Goal: Task Accomplishment & Management: Use online tool/utility

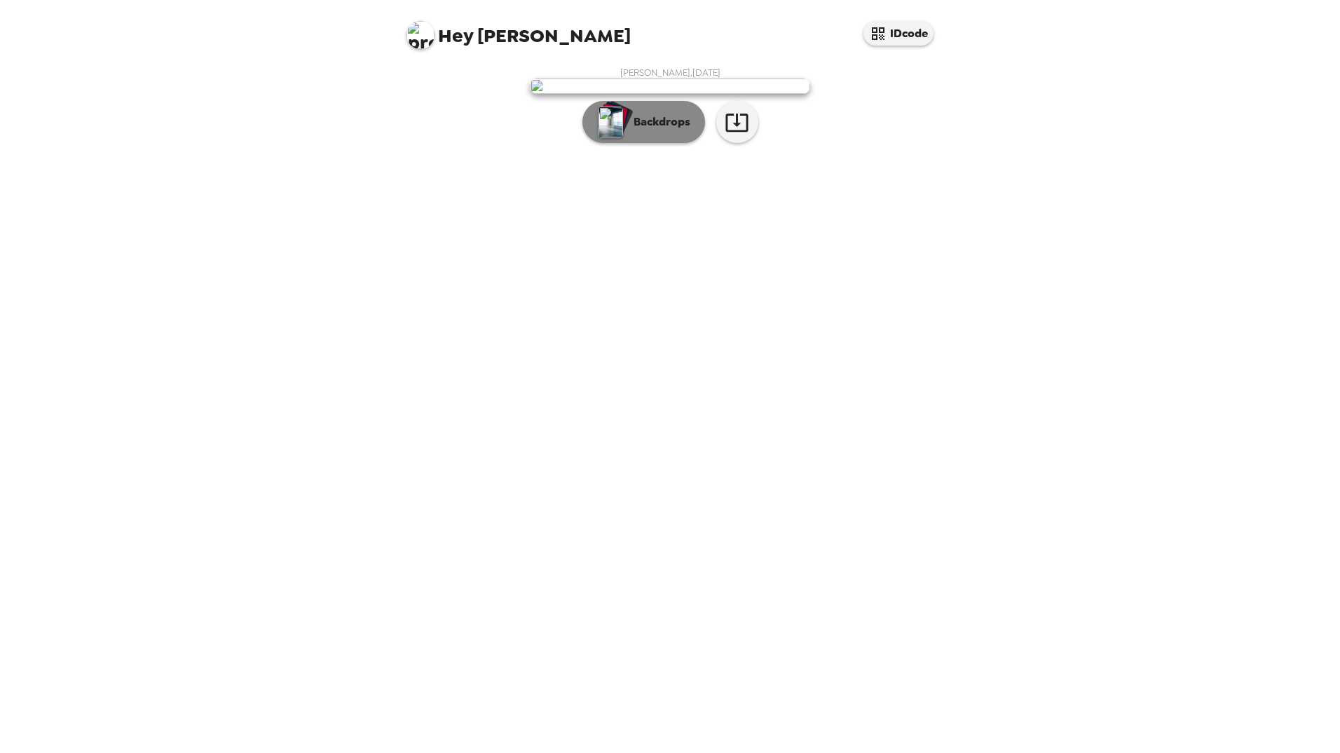
click at [671, 130] on p "Backdrops" at bounding box center [658, 122] width 64 height 17
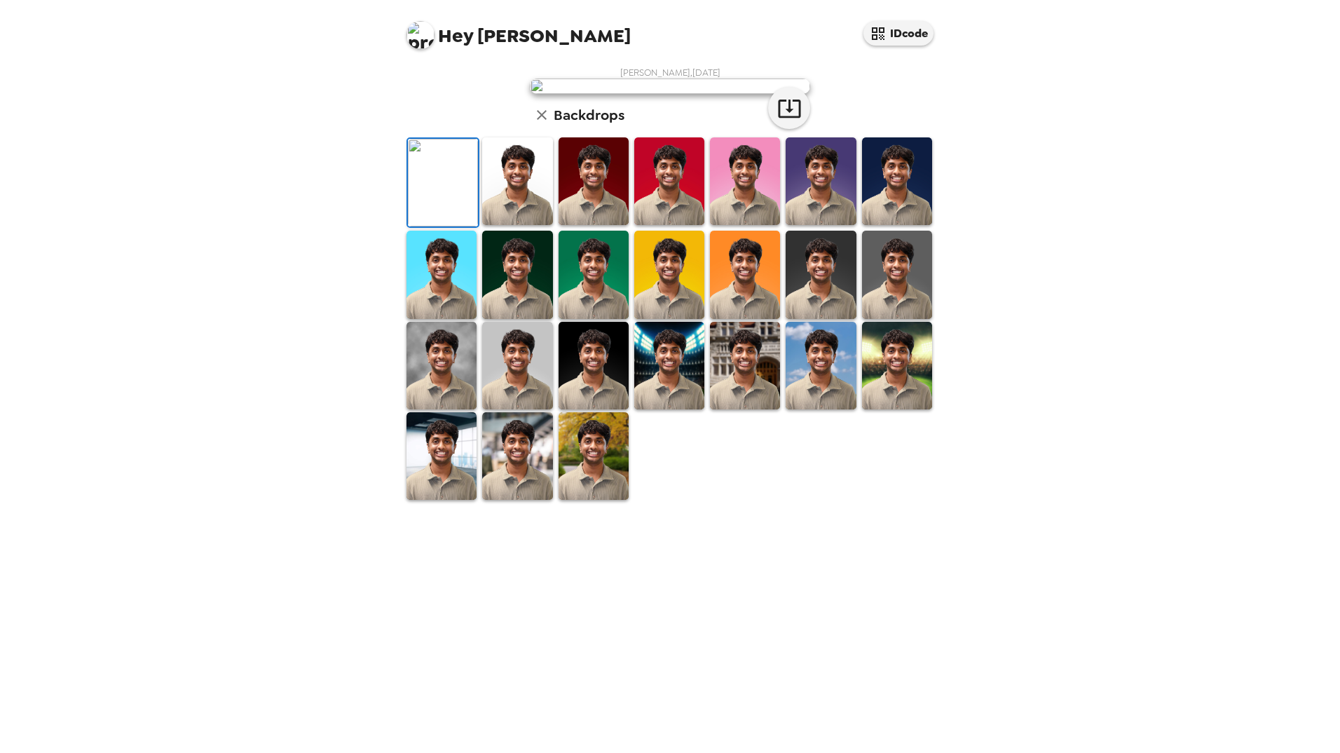
click at [535, 225] on img at bounding box center [517, 181] width 70 height 88
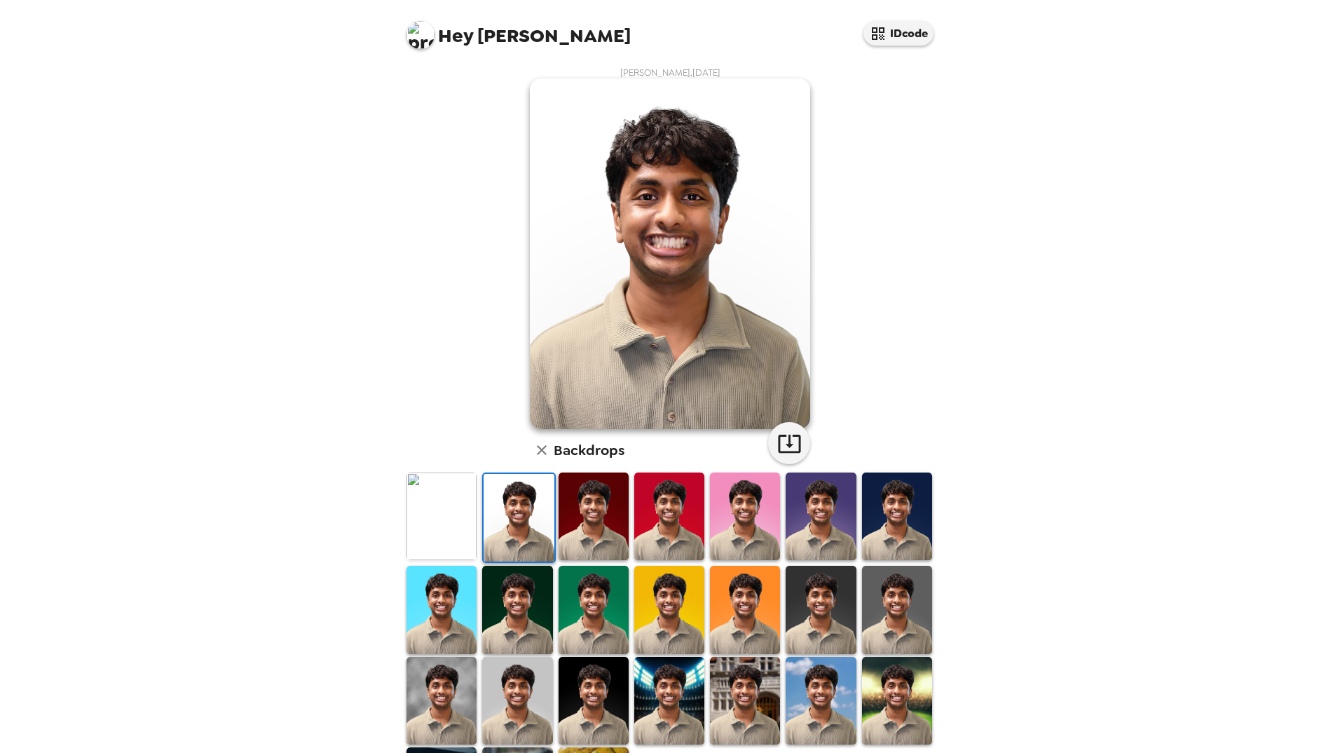
click at [595, 521] on img at bounding box center [593, 516] width 70 height 88
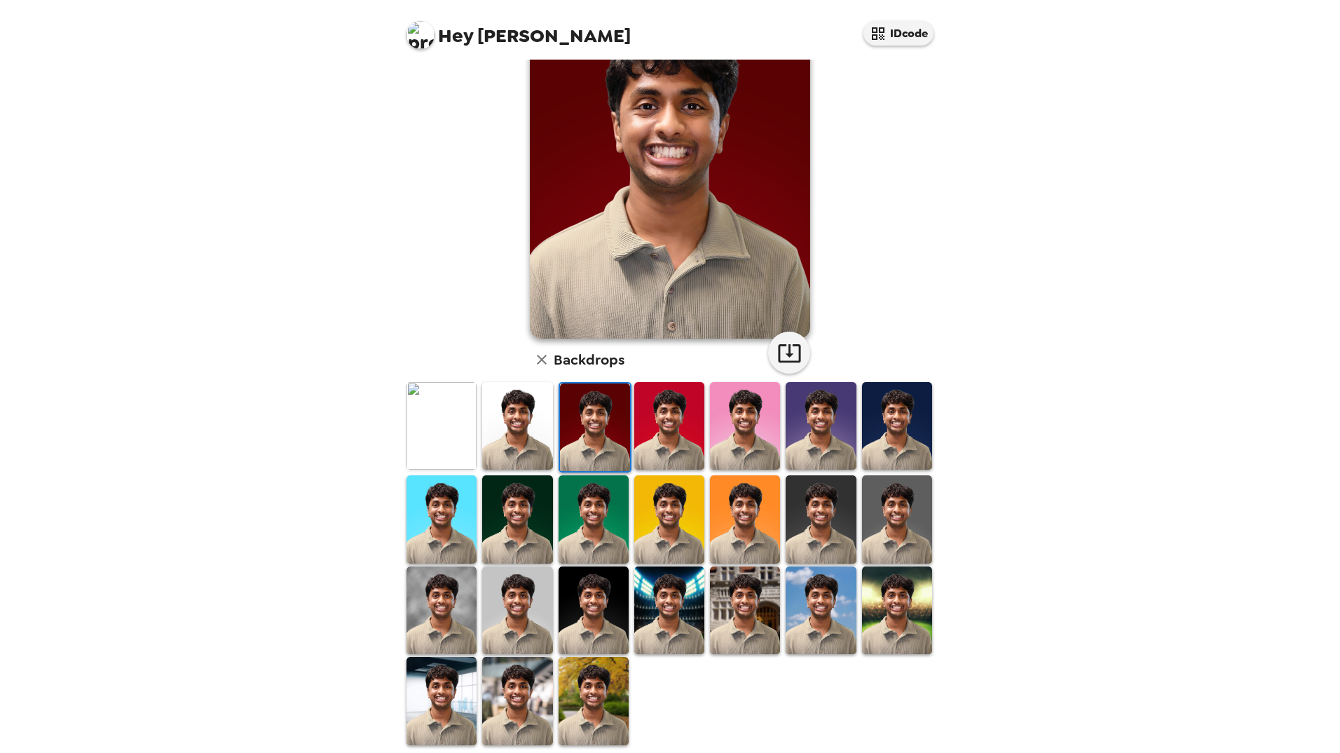
scroll to position [97, 0]
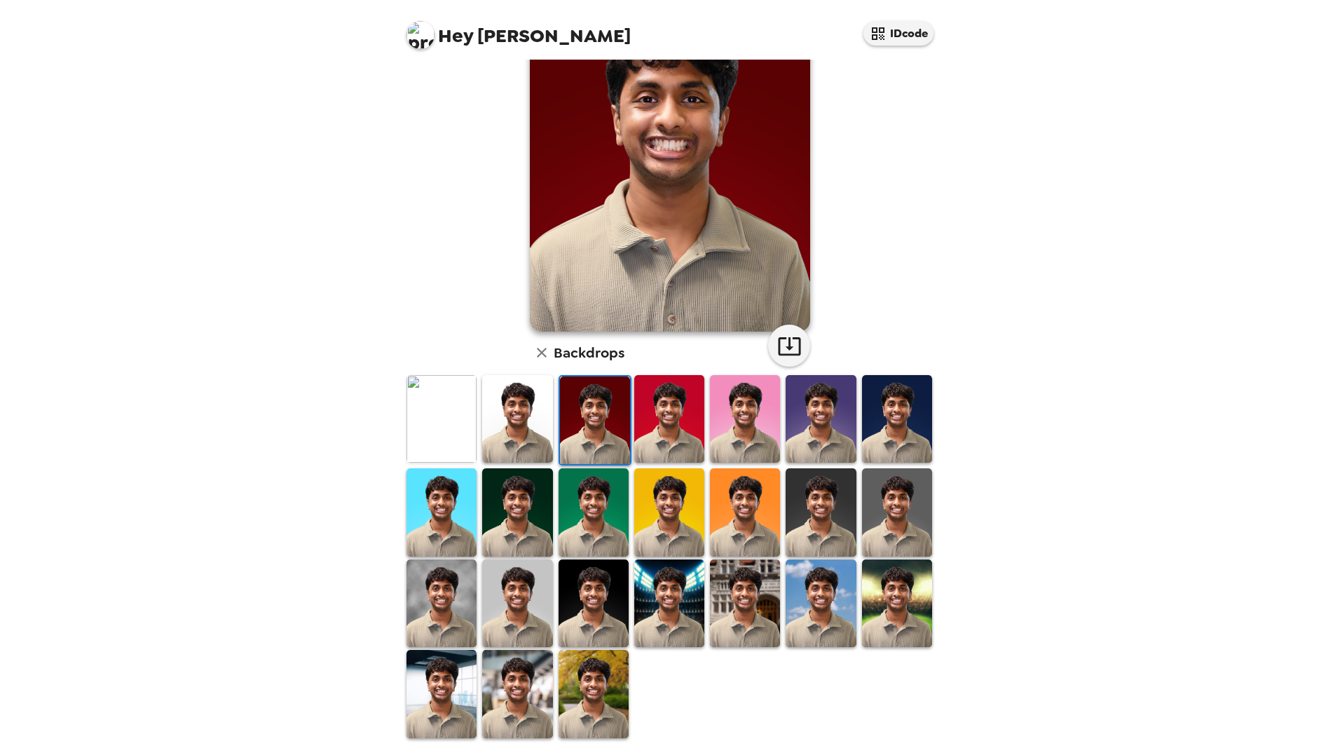
click at [607, 598] on img at bounding box center [593, 603] width 70 height 88
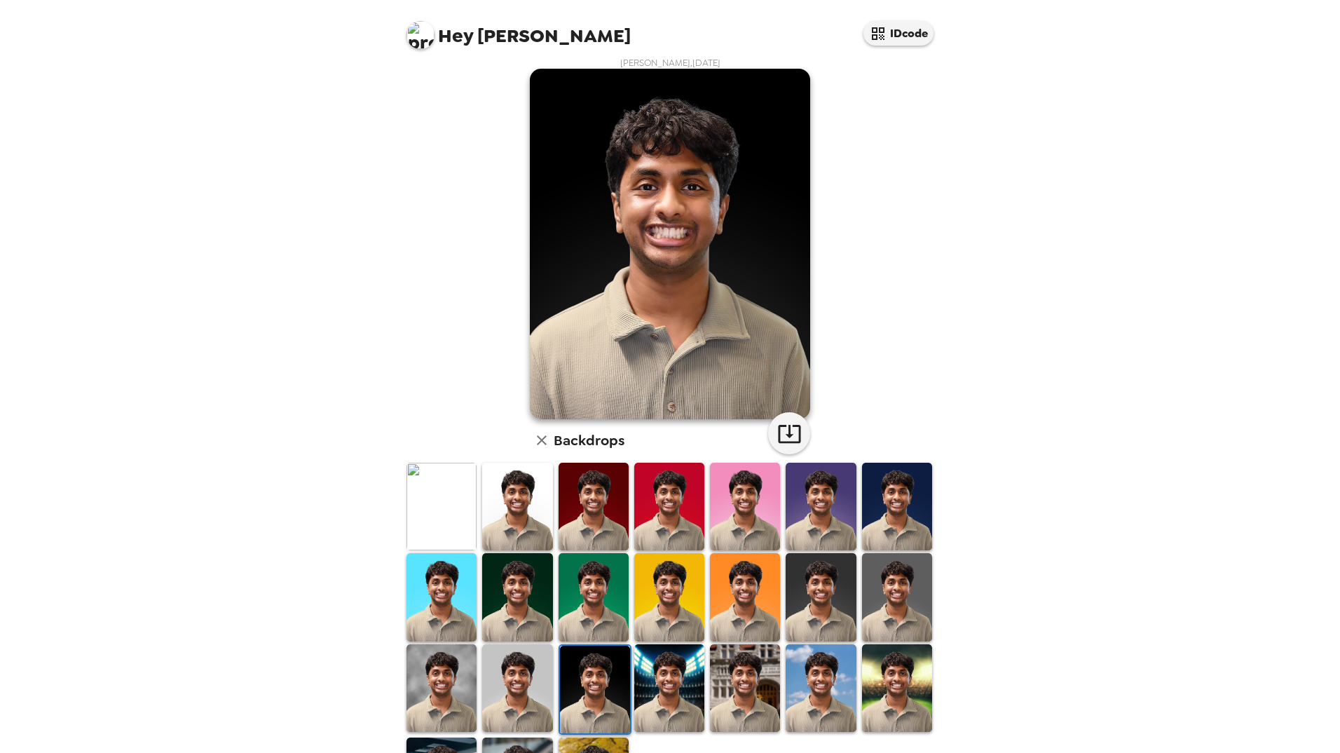
scroll to position [0, 0]
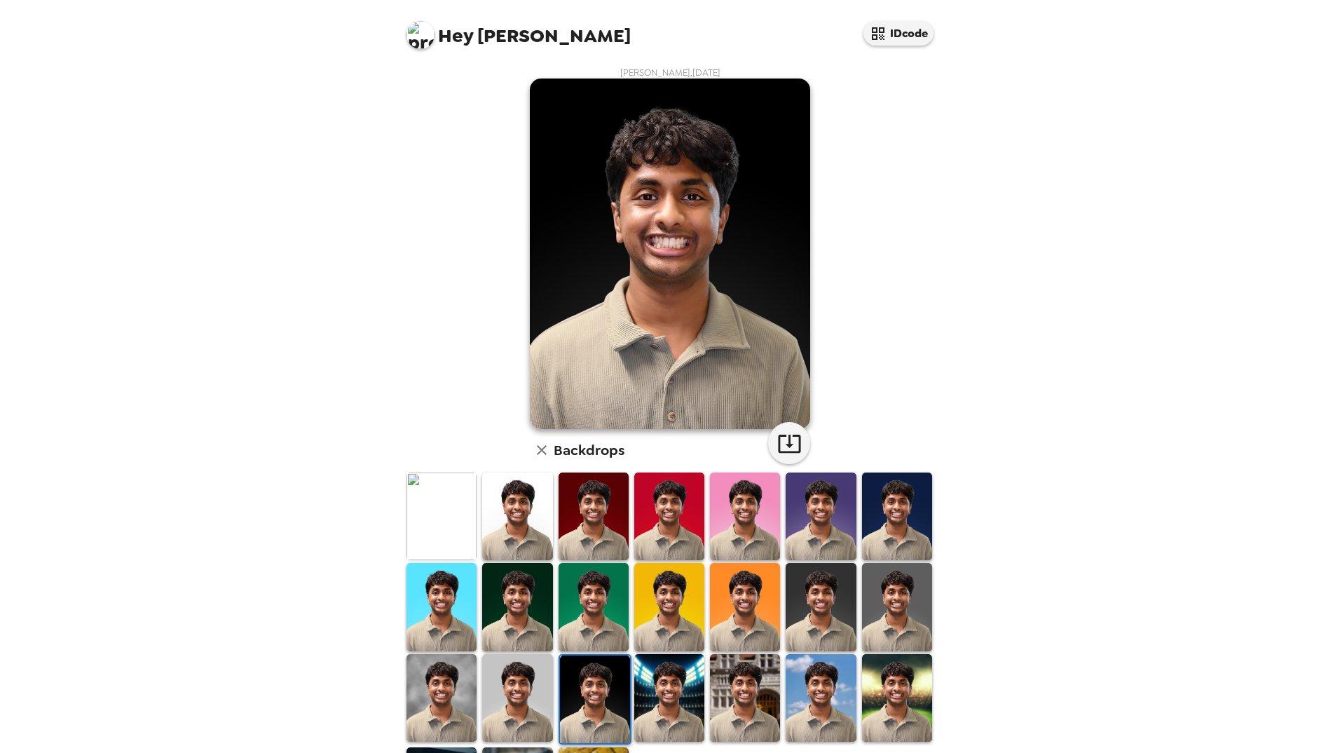
click at [456, 618] on img at bounding box center [441, 607] width 70 height 88
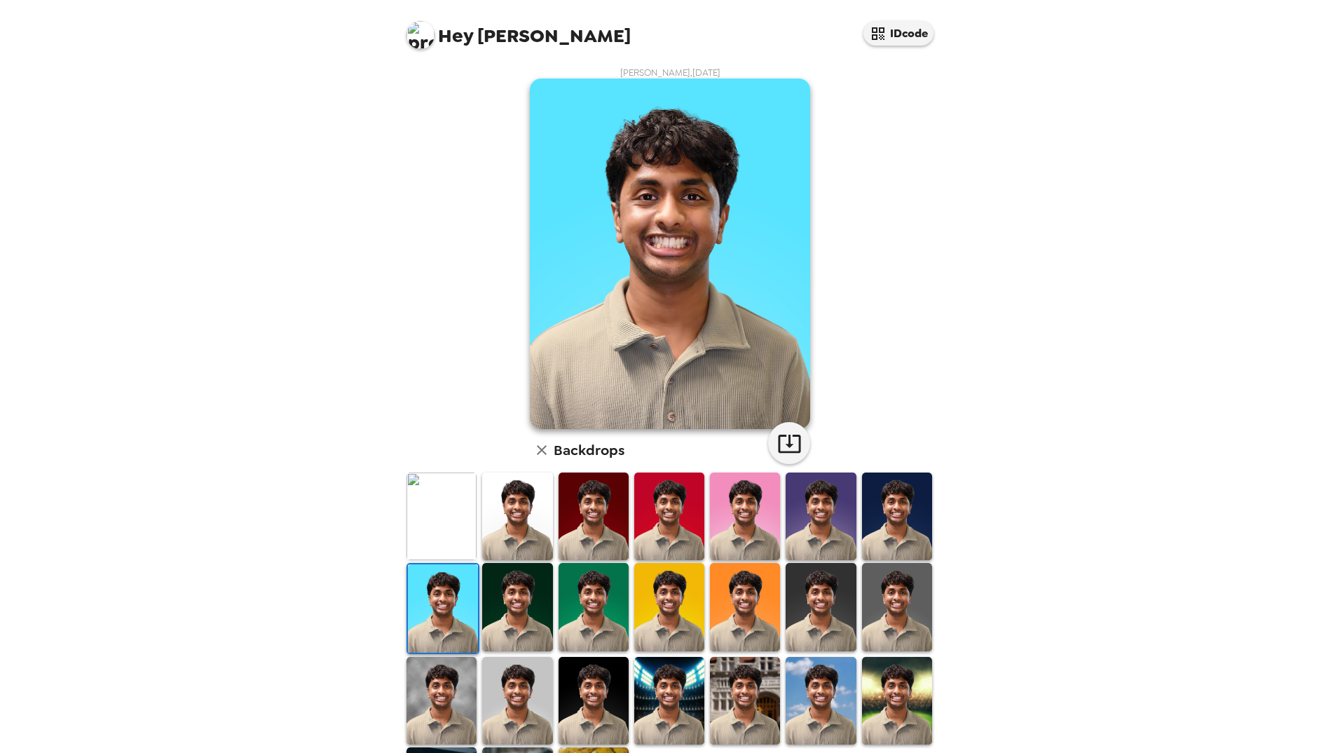
click at [502, 612] on img at bounding box center [517, 607] width 70 height 88
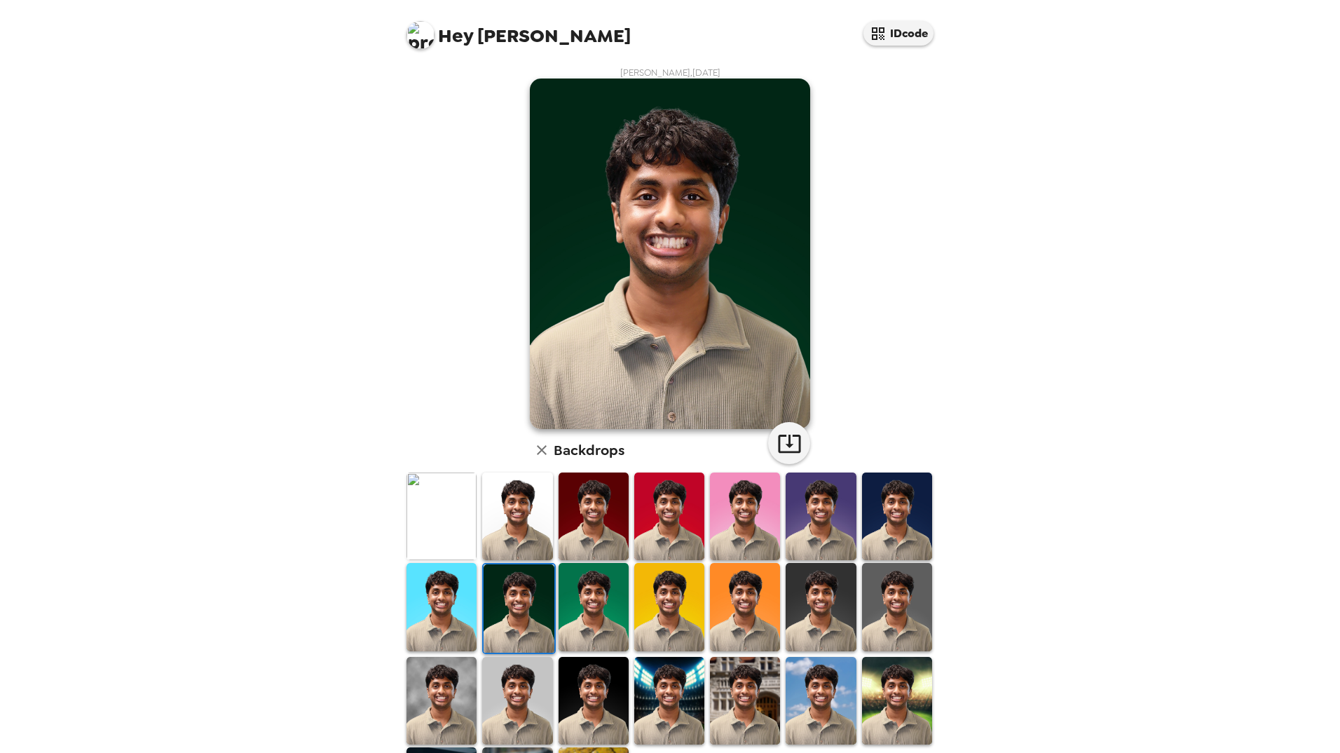
click at [595, 614] on img at bounding box center [593, 607] width 70 height 88
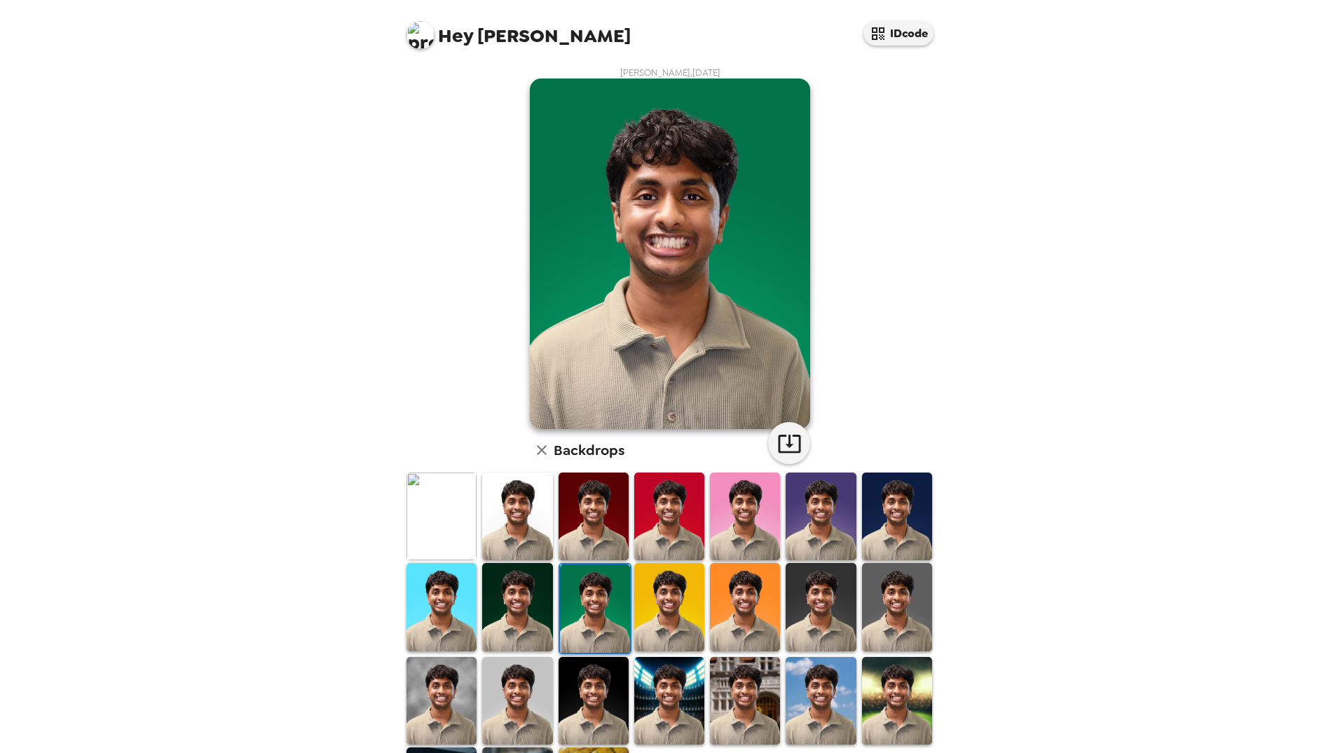
click at [697, 617] on img at bounding box center [669, 607] width 70 height 88
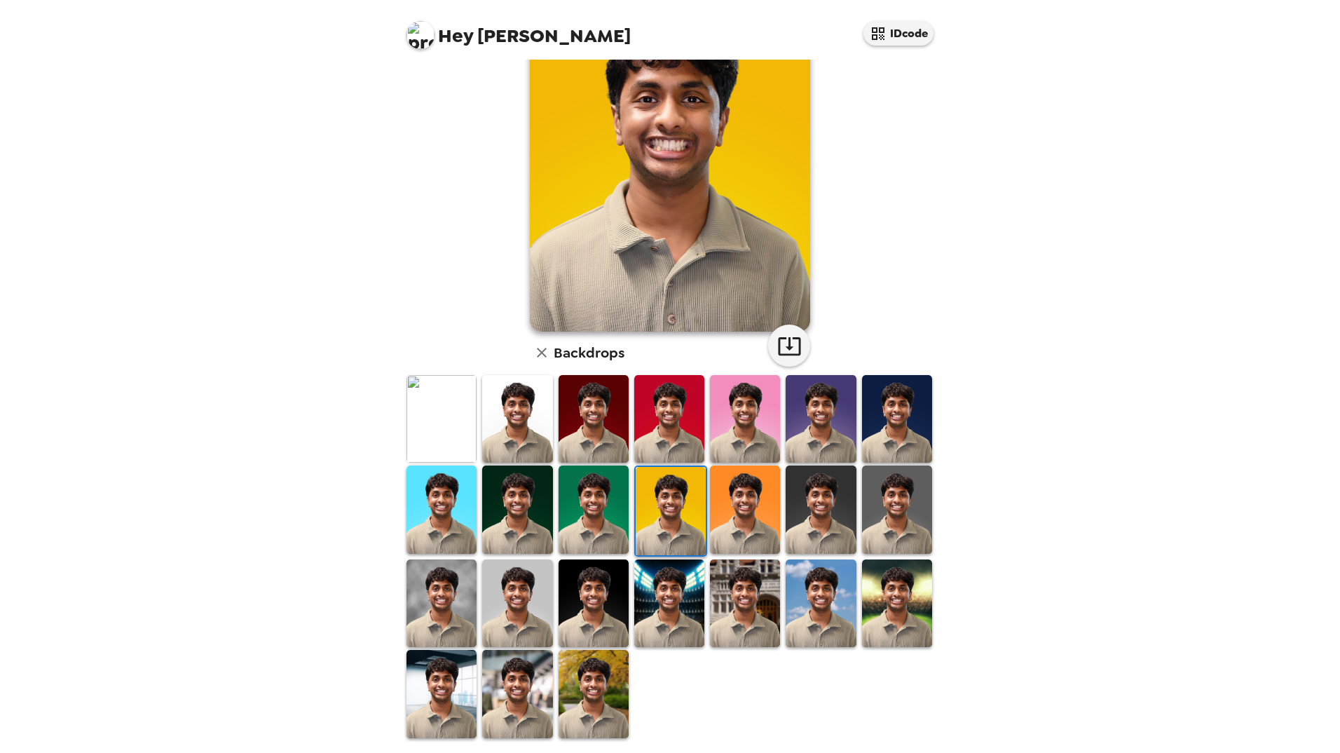
click at [594, 608] on img at bounding box center [593, 603] width 70 height 88
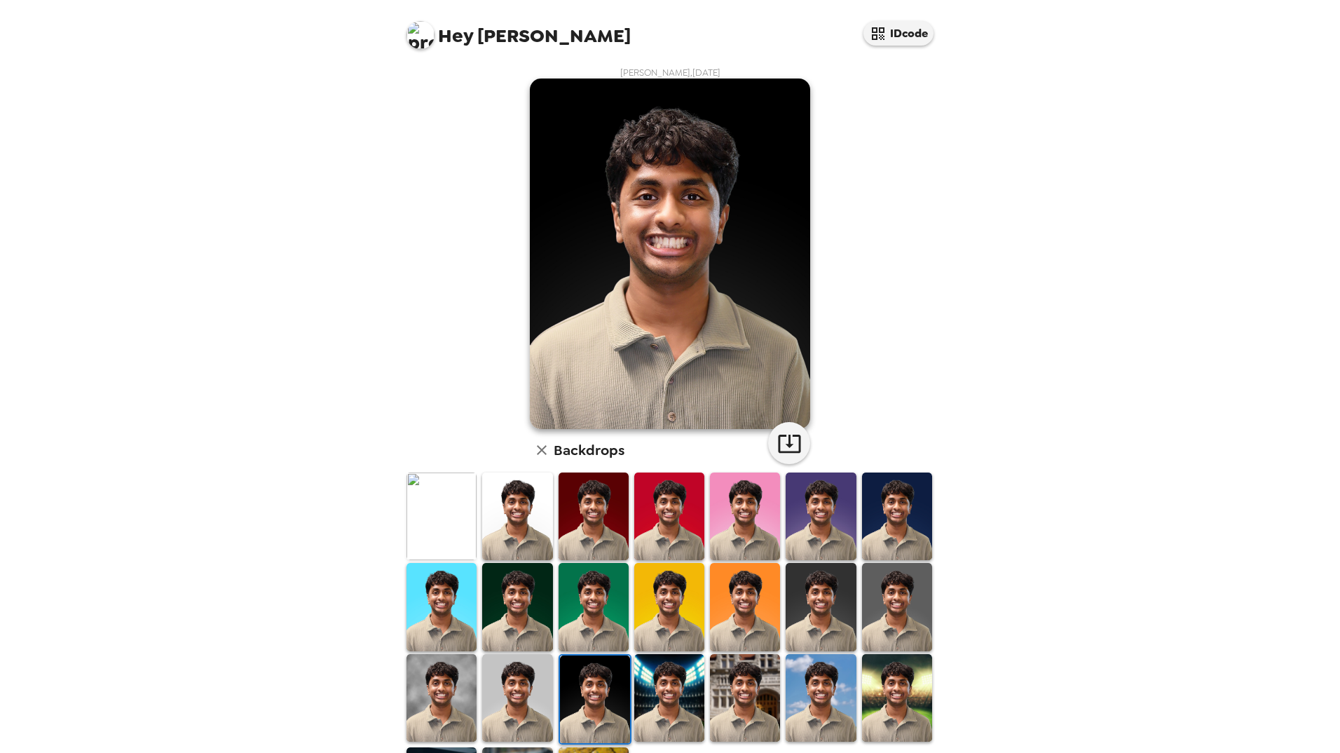
click at [453, 529] on img at bounding box center [441, 516] width 70 height 88
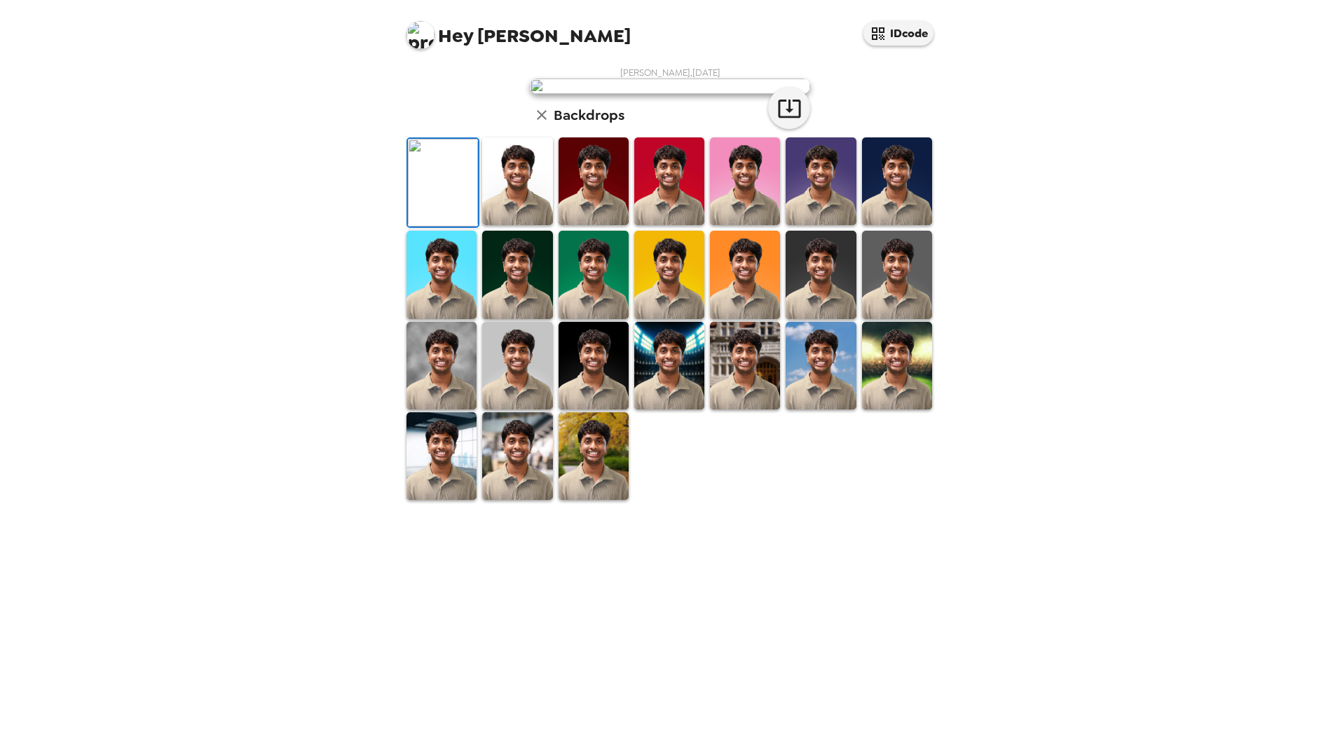
scroll to position [97, 0]
click at [505, 500] on img at bounding box center [517, 456] width 70 height 88
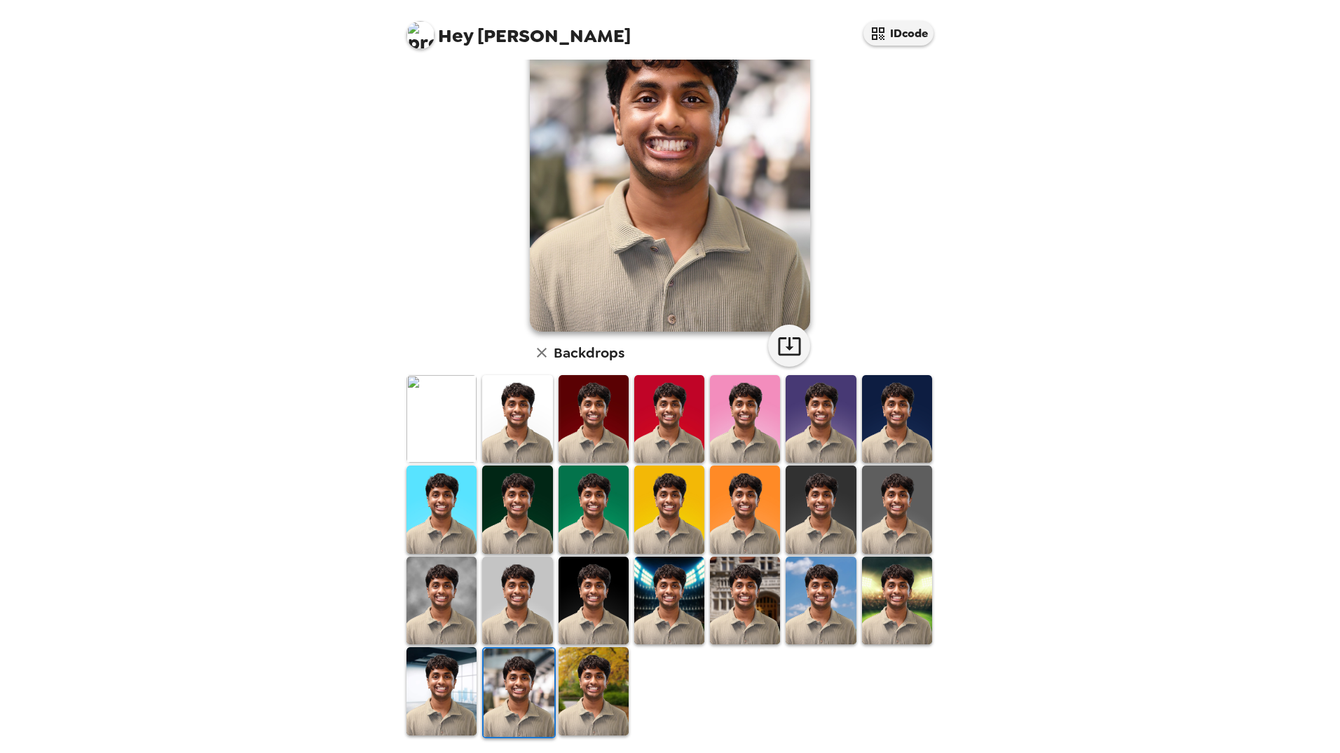
click at [583, 607] on img at bounding box center [593, 600] width 70 height 88
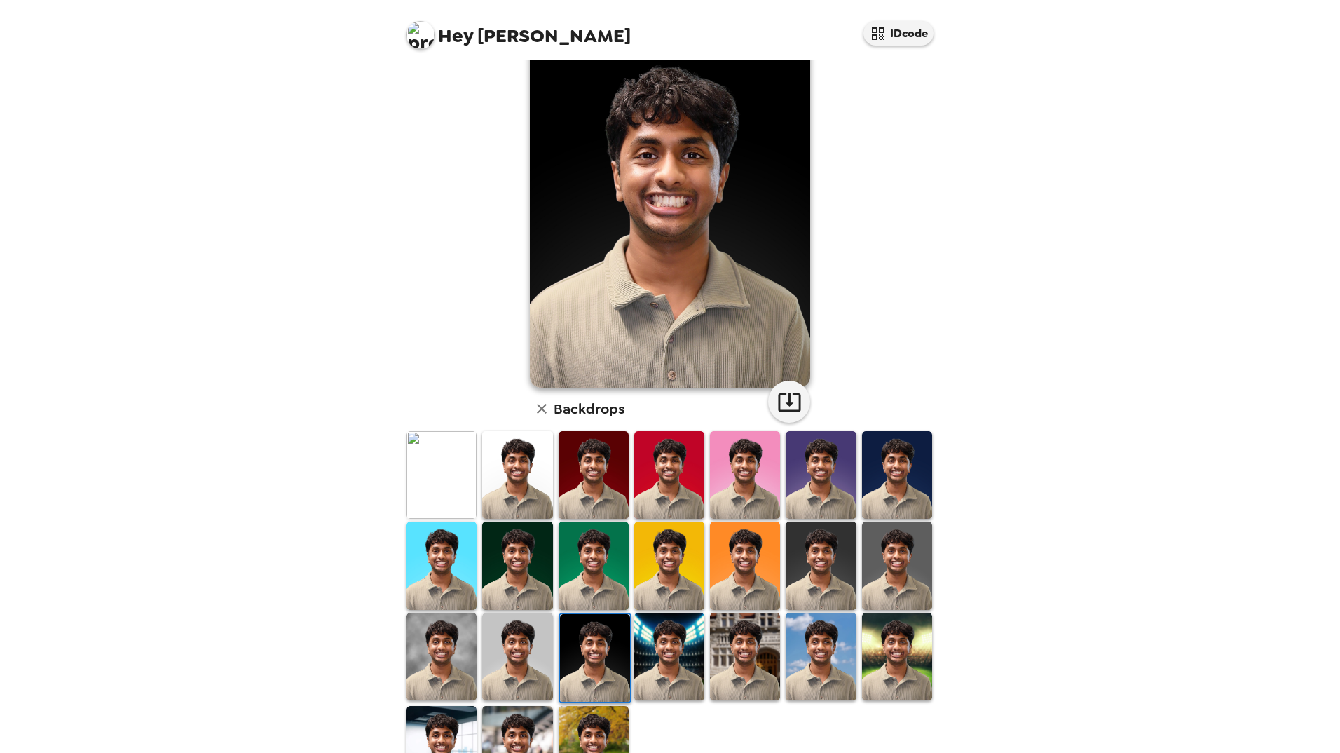
scroll to position [0, 0]
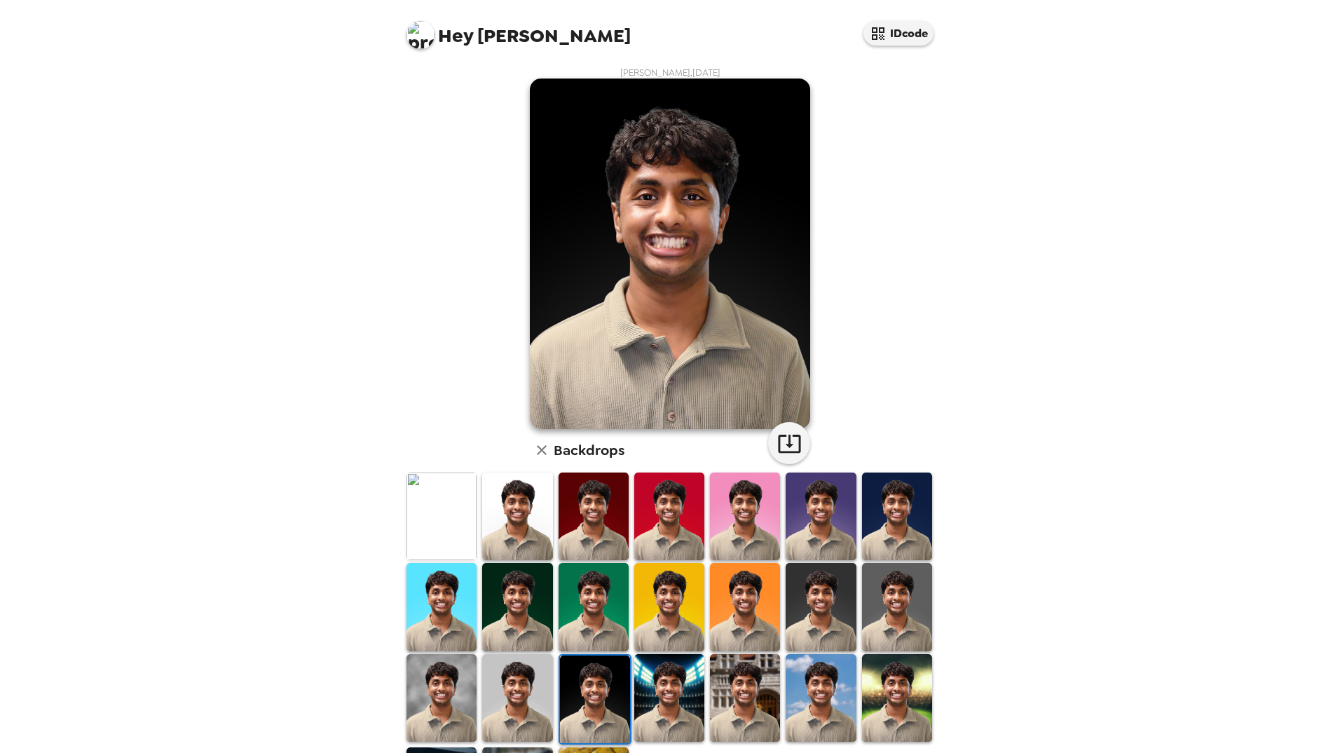
click at [839, 681] on img at bounding box center [821, 698] width 70 height 88
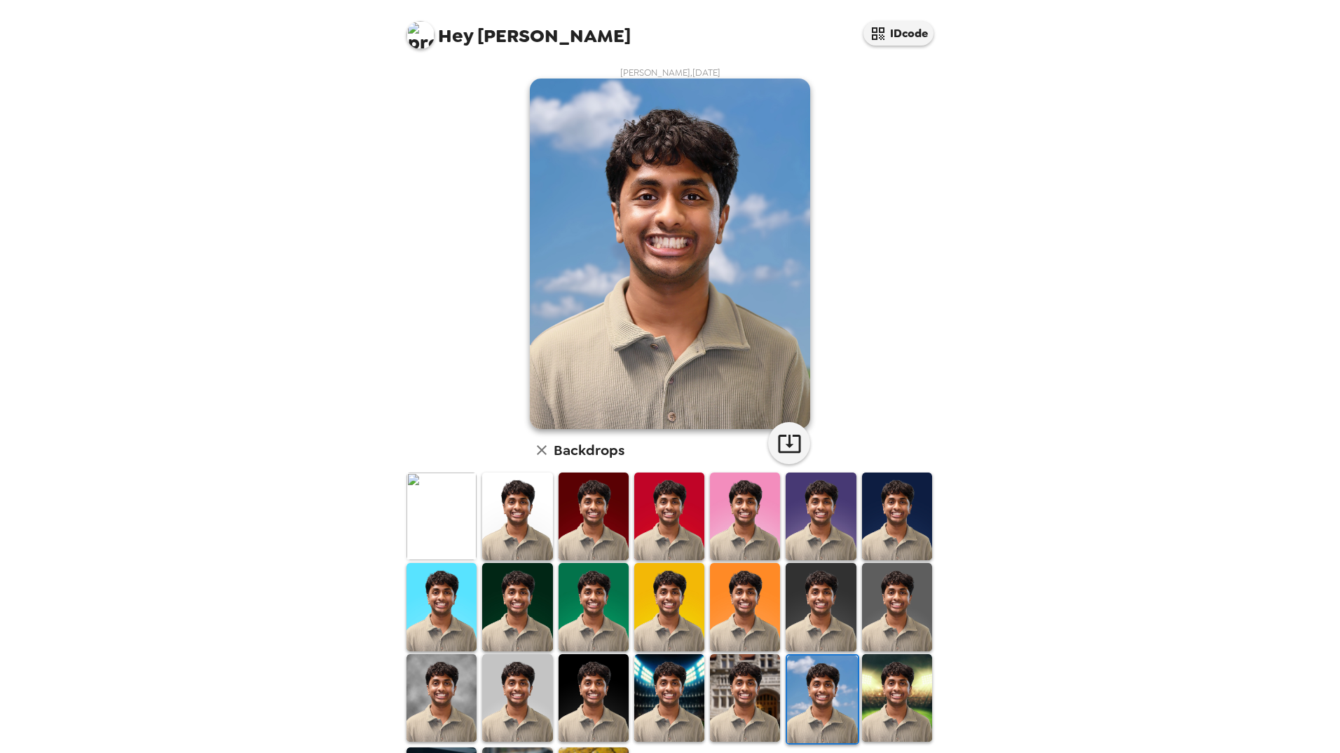
click at [685, 670] on img at bounding box center [669, 698] width 70 height 88
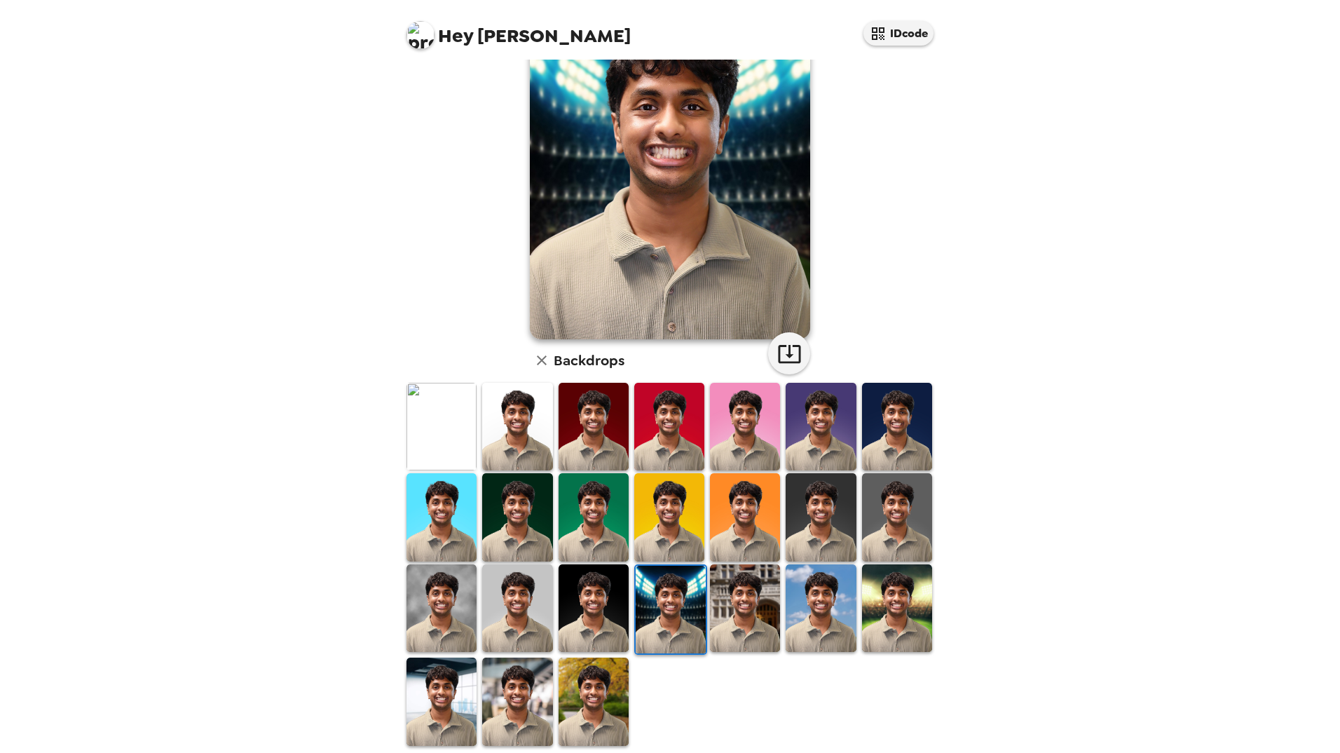
scroll to position [97, 0]
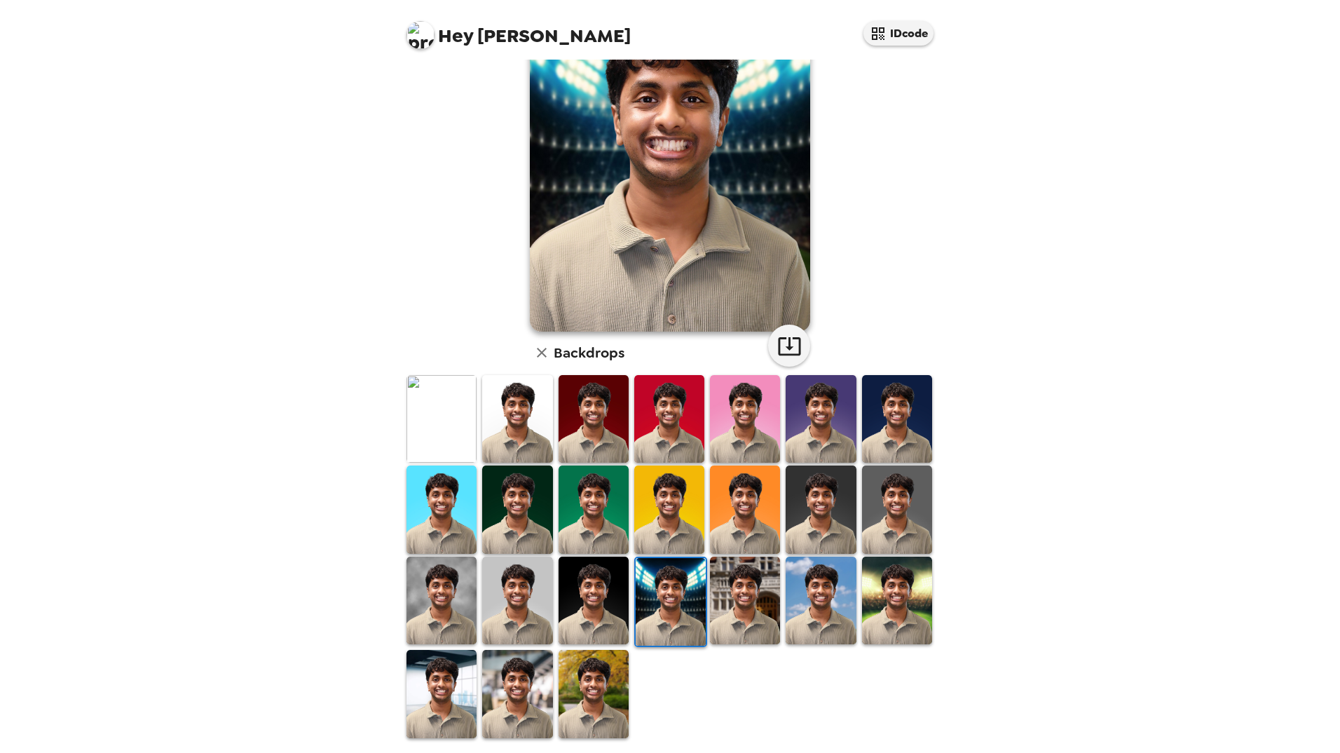
click at [534, 601] on img at bounding box center [517, 600] width 70 height 88
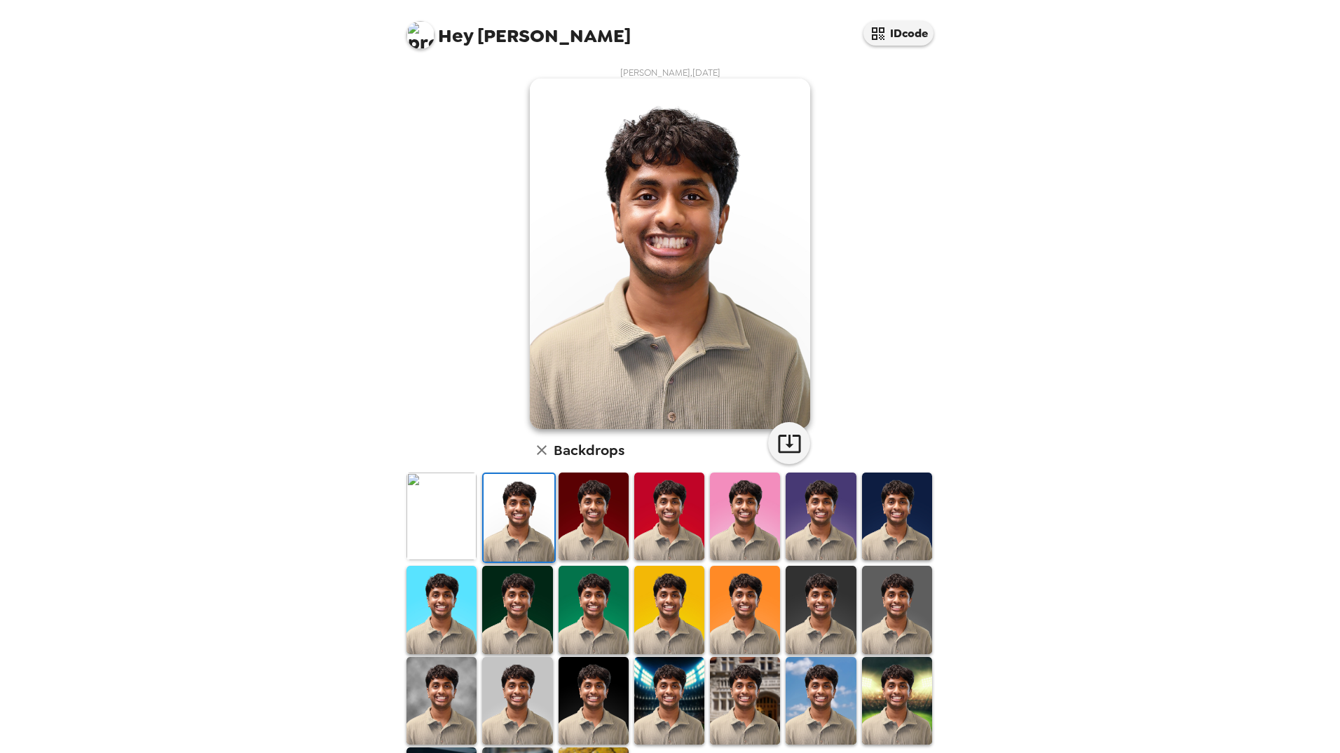
click at [647, 604] on img at bounding box center [669, 609] width 70 height 88
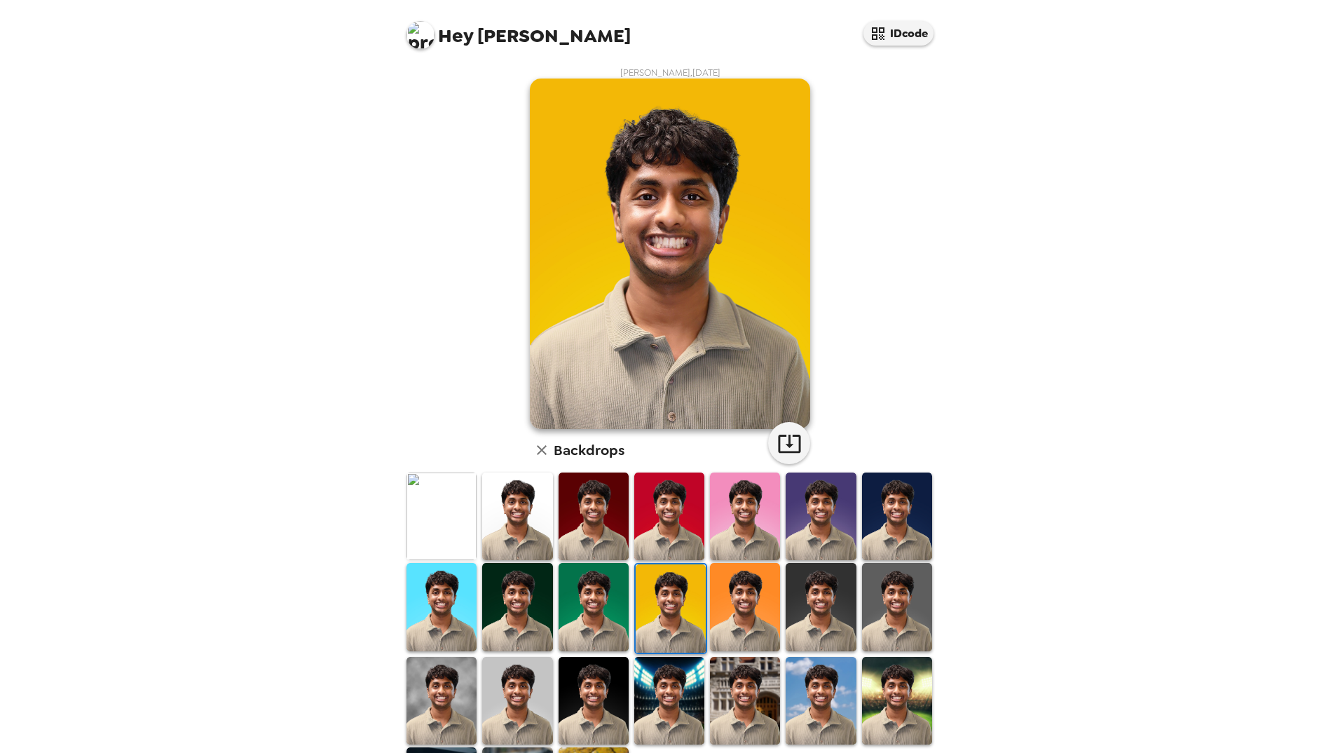
click at [712, 604] on img at bounding box center [745, 607] width 70 height 88
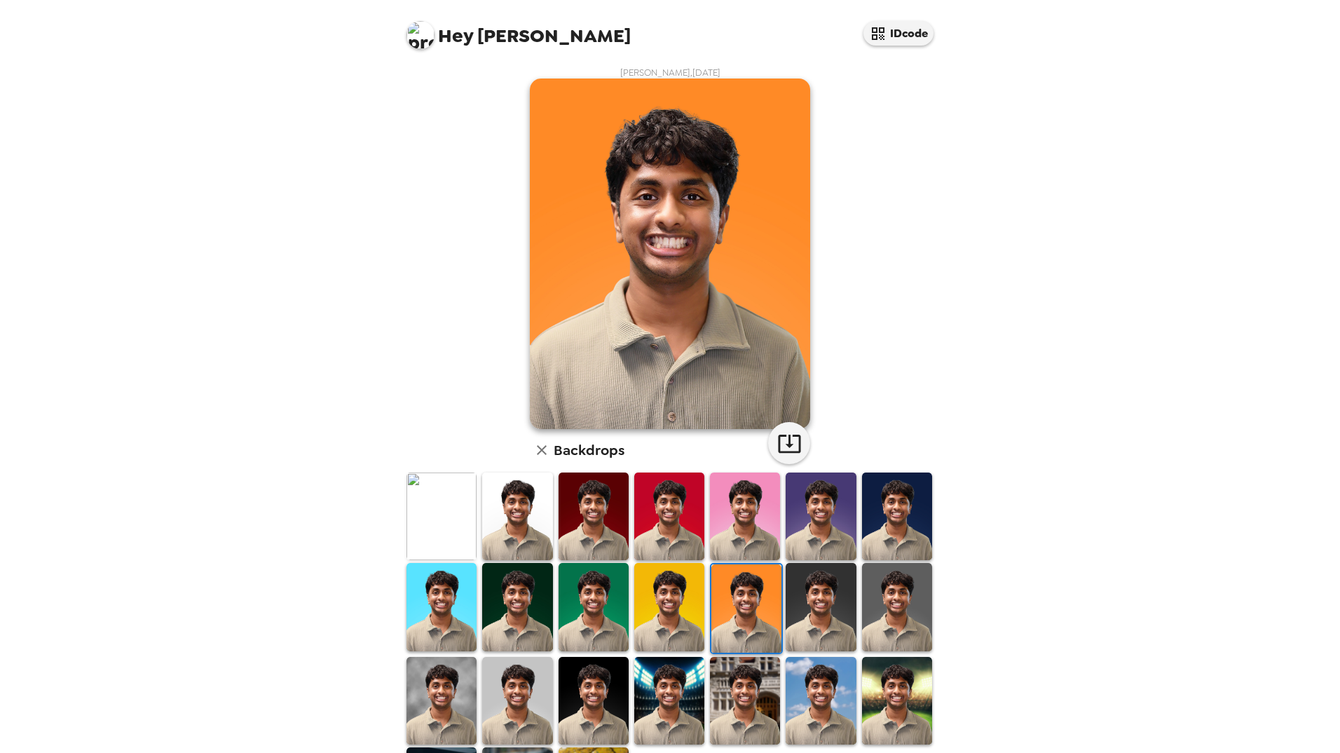
click at [594, 612] on img at bounding box center [593, 607] width 70 height 88
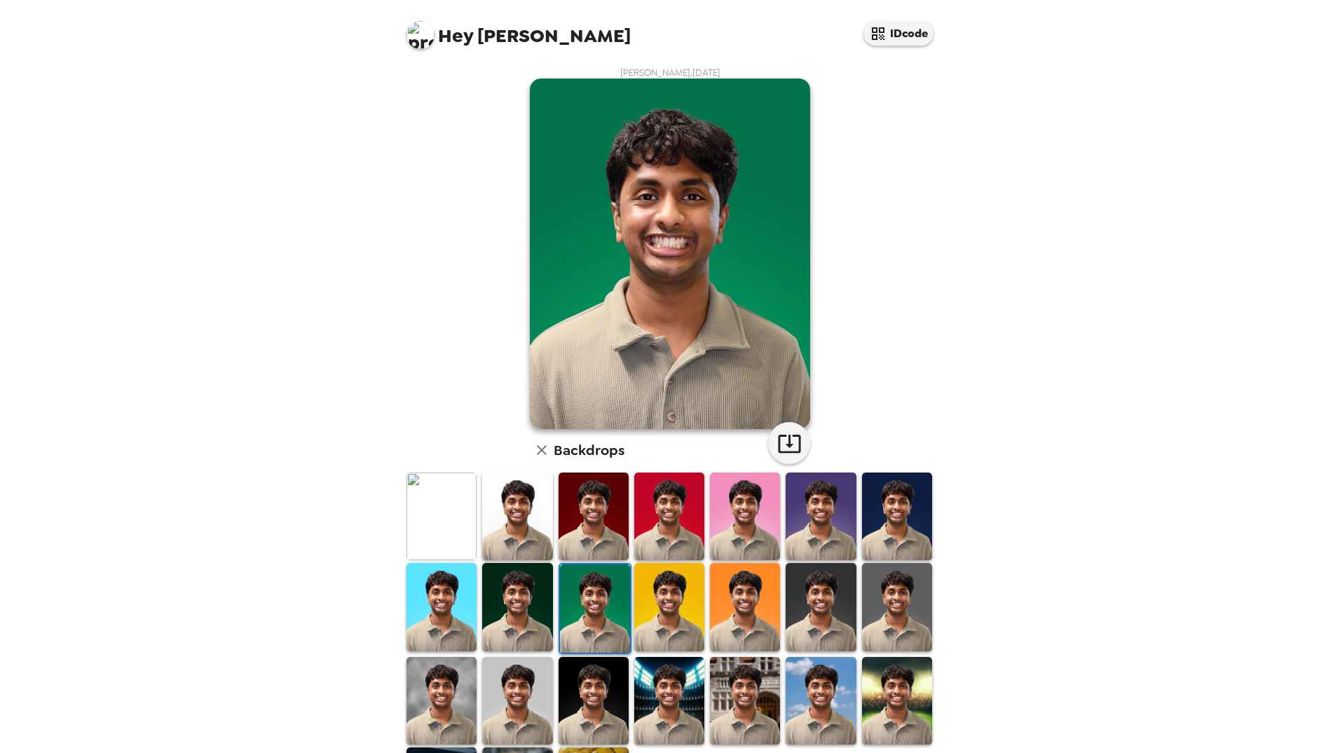
click at [656, 601] on img at bounding box center [669, 607] width 70 height 88
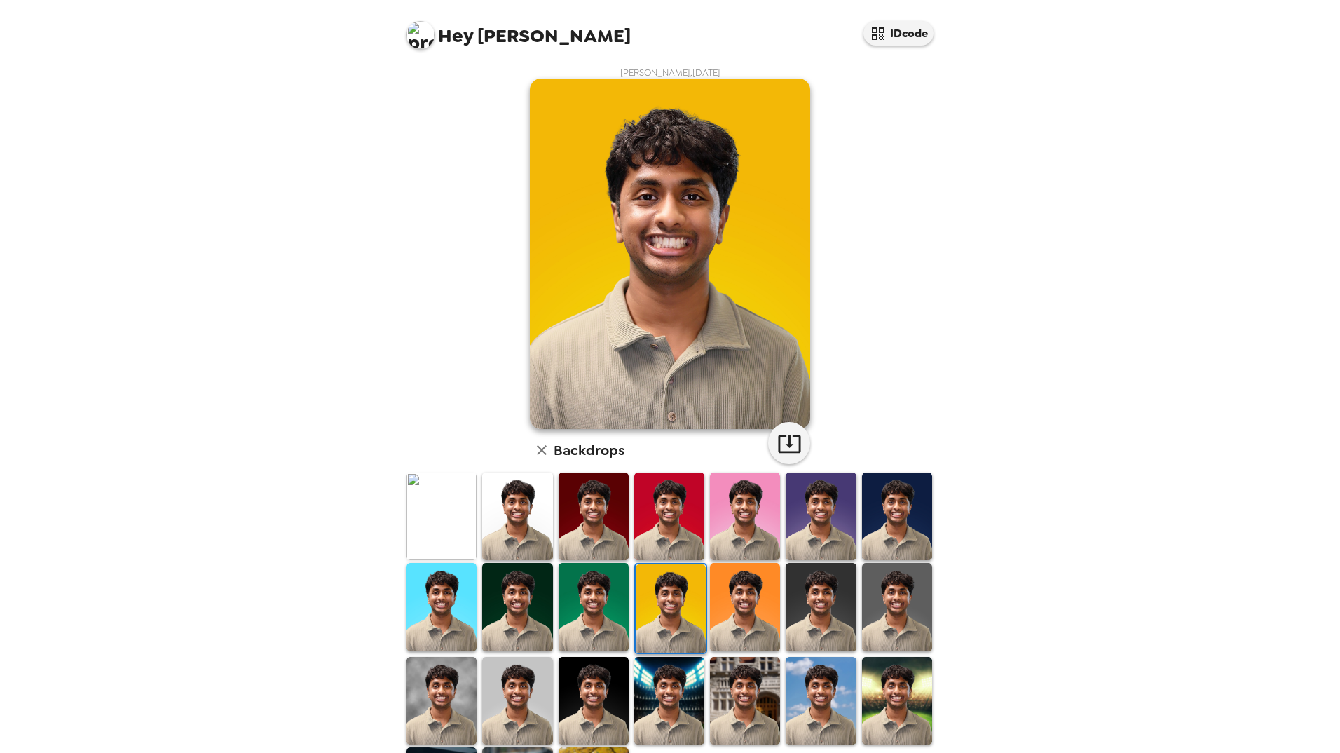
click at [832, 603] on img at bounding box center [821, 607] width 70 height 88
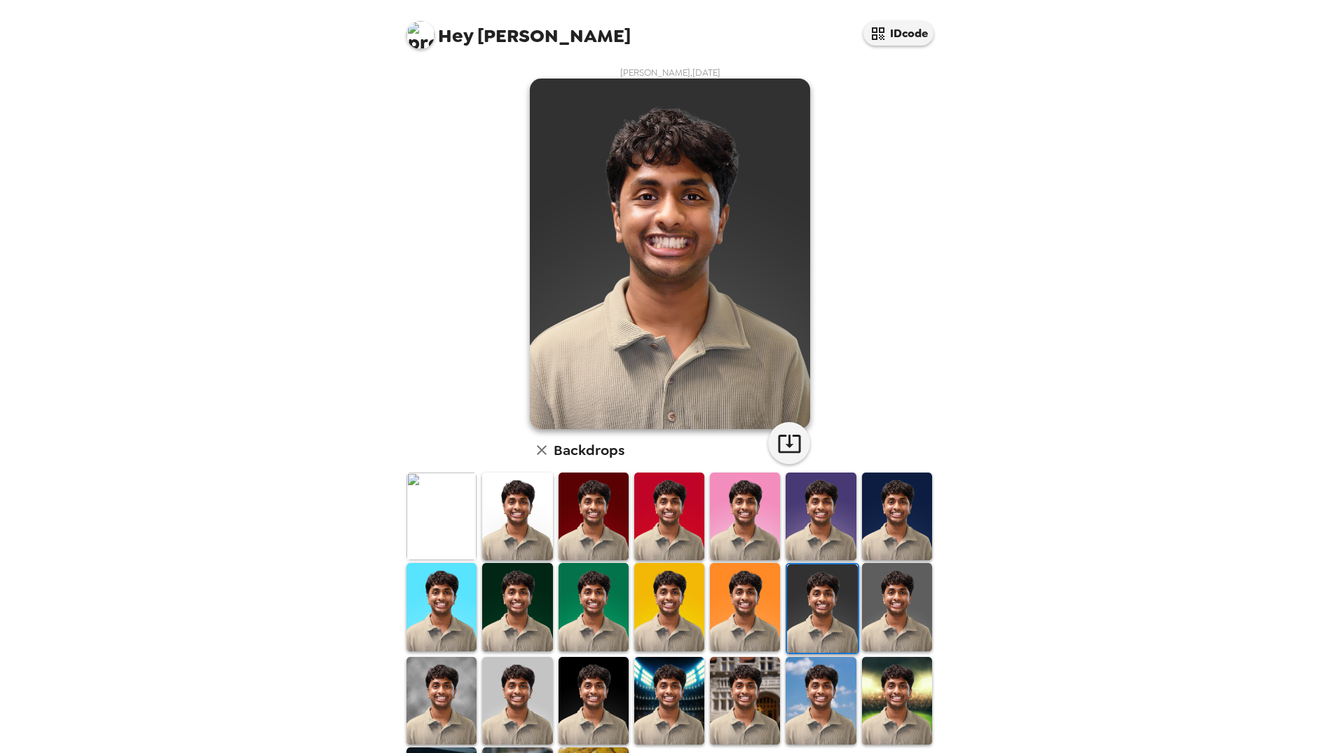
click at [903, 603] on img at bounding box center [897, 607] width 70 height 88
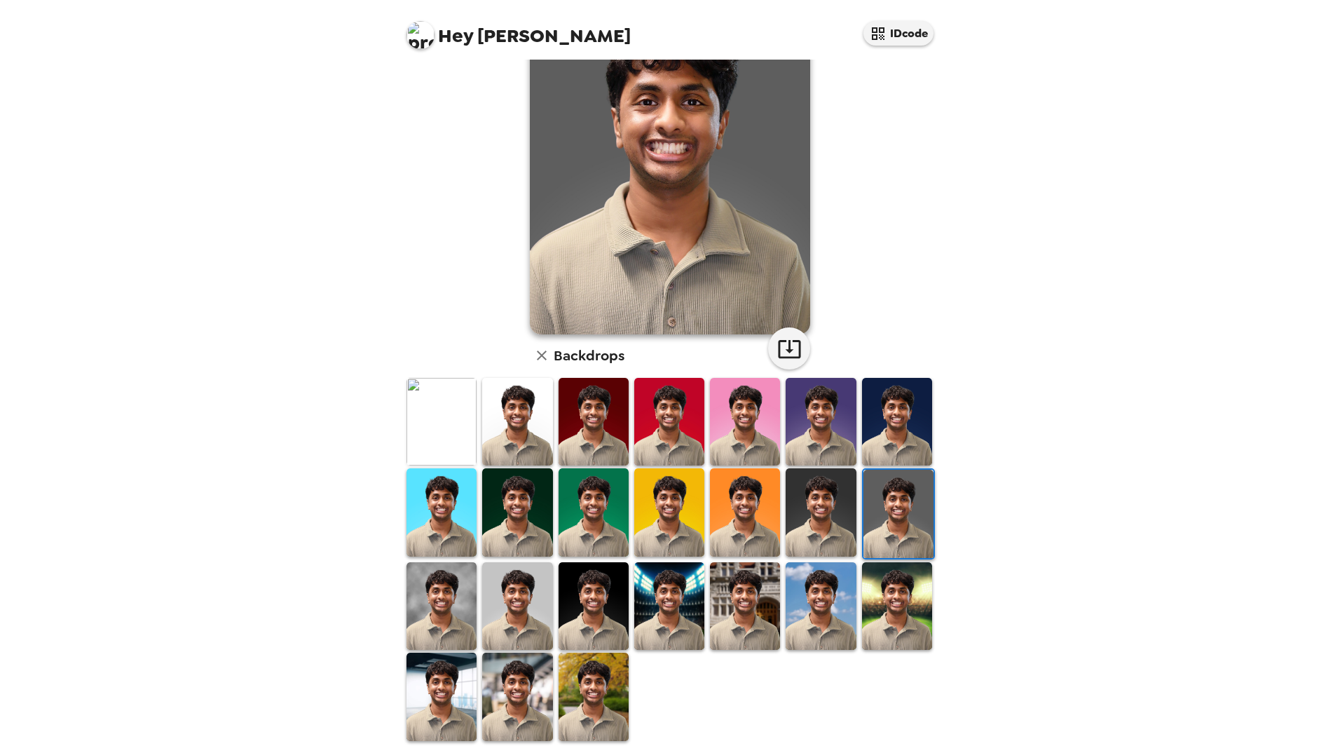
scroll to position [97, 0]
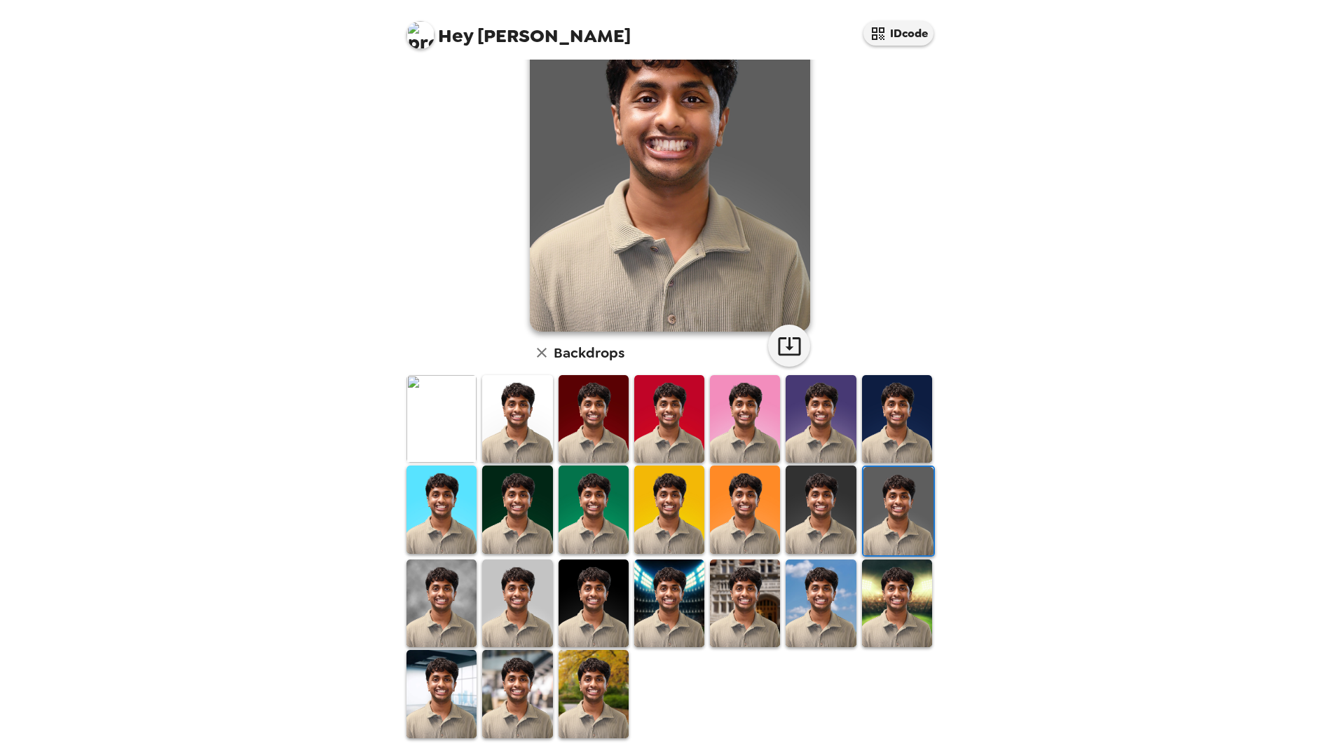
click at [862, 613] on img at bounding box center [897, 603] width 70 height 88
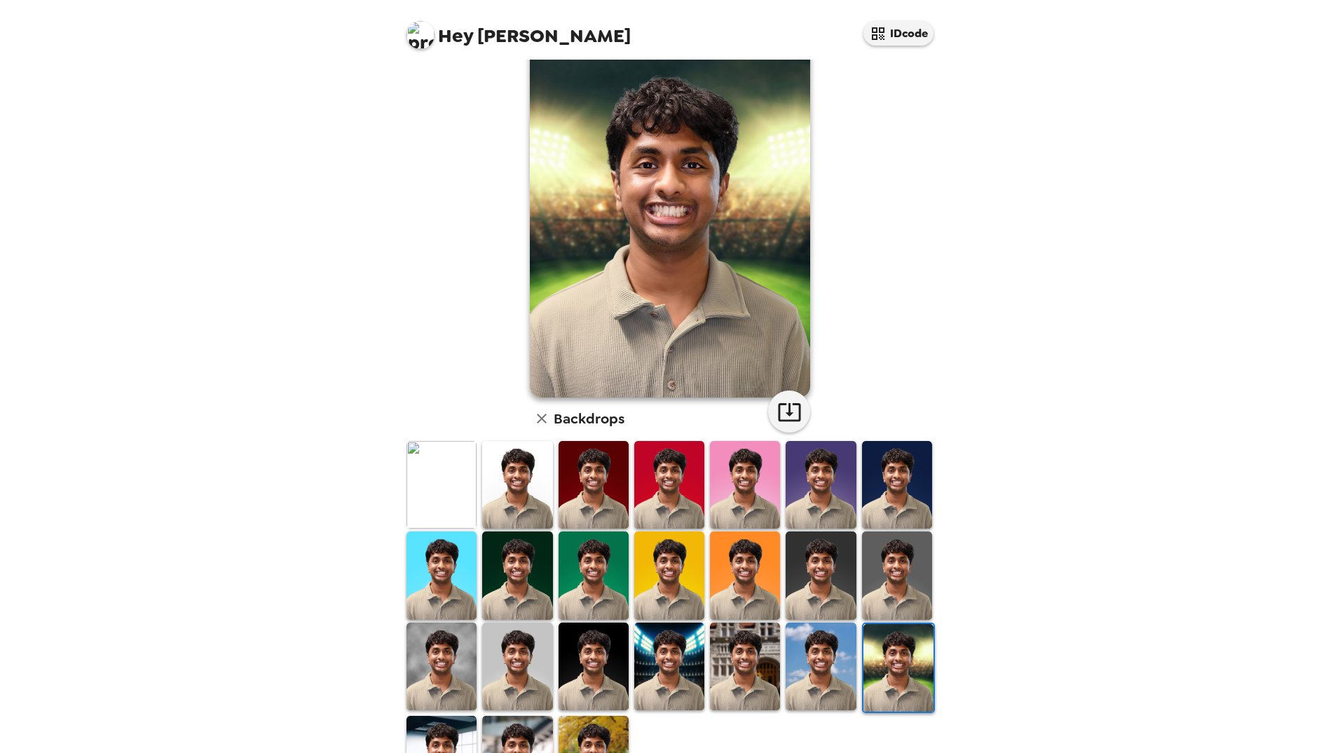
scroll to position [0, 0]
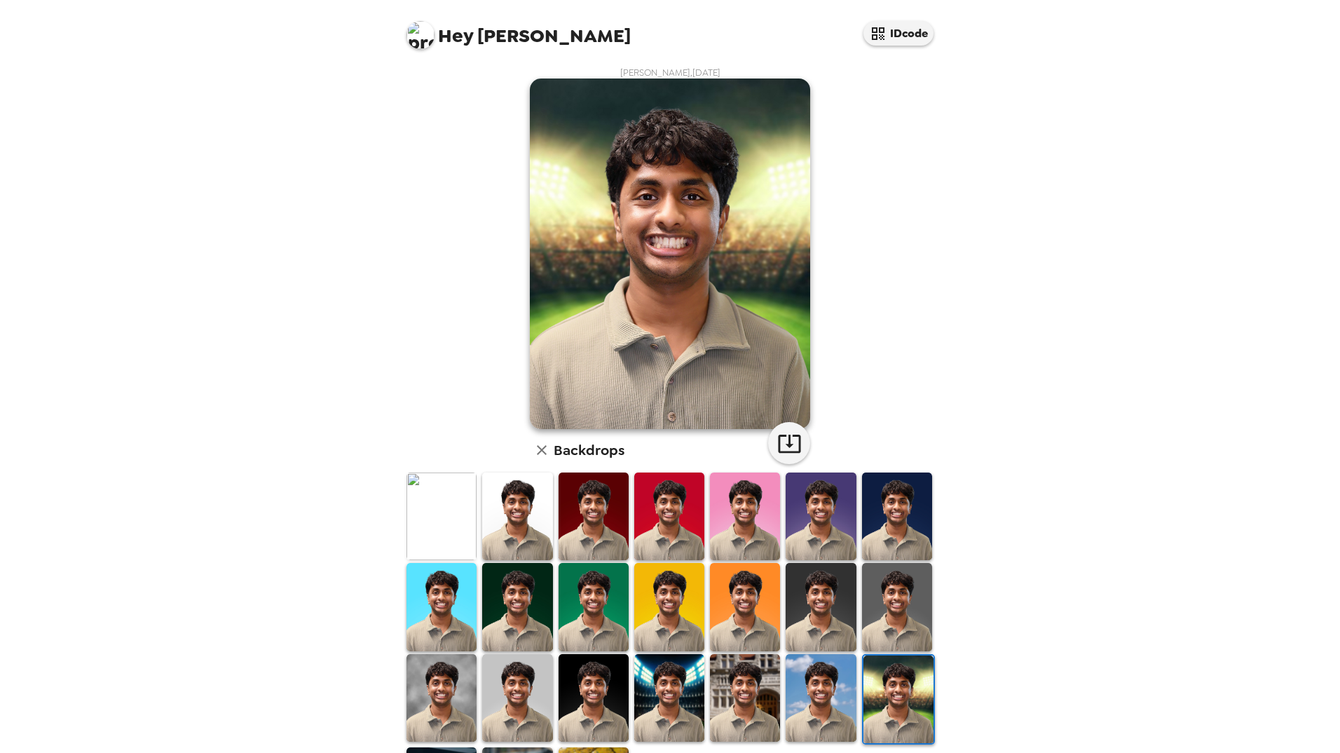
click at [823, 697] on img at bounding box center [821, 698] width 70 height 88
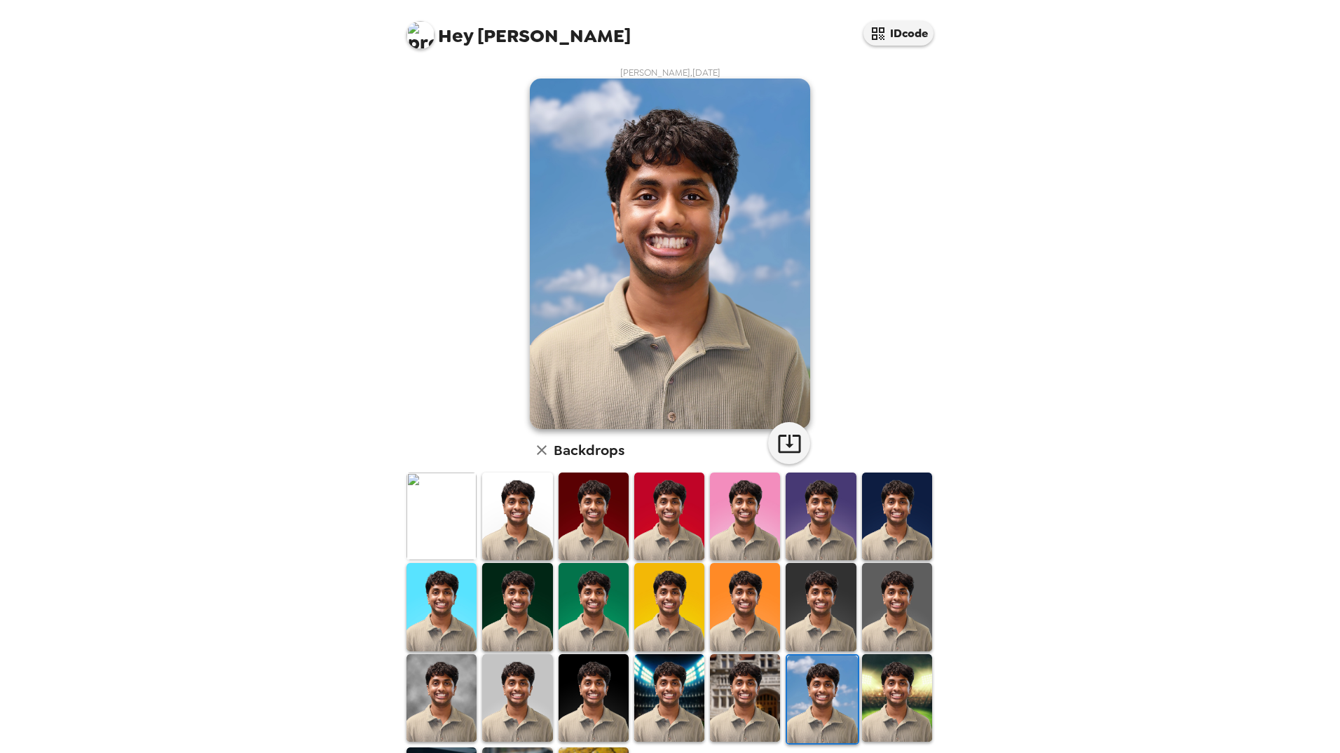
click at [750, 694] on img at bounding box center [745, 698] width 70 height 88
